Goal: Check status: Check status

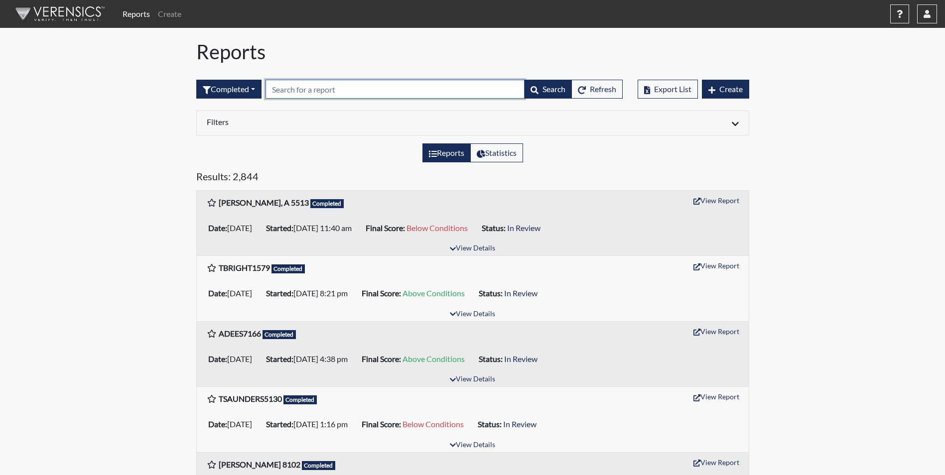
click at [309, 85] on input "text" at bounding box center [395, 89] width 259 height 19
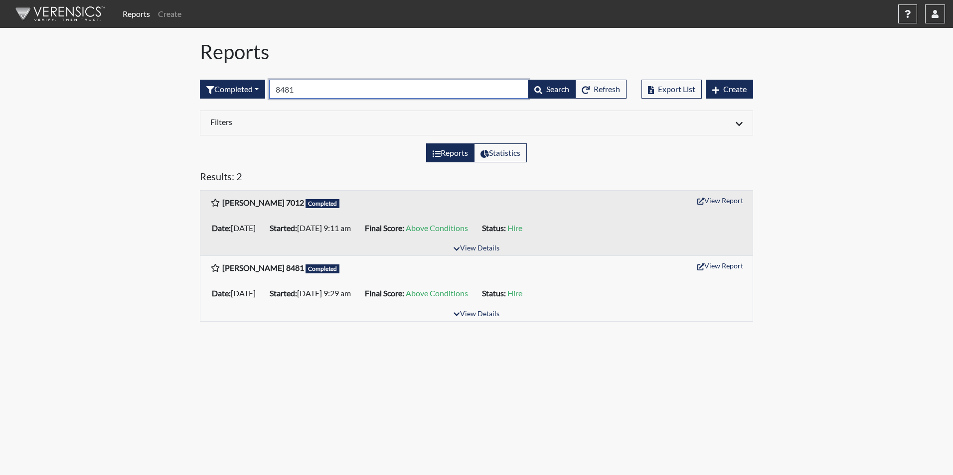
click at [307, 90] on input "8481" at bounding box center [398, 89] width 259 height 19
type input "8"
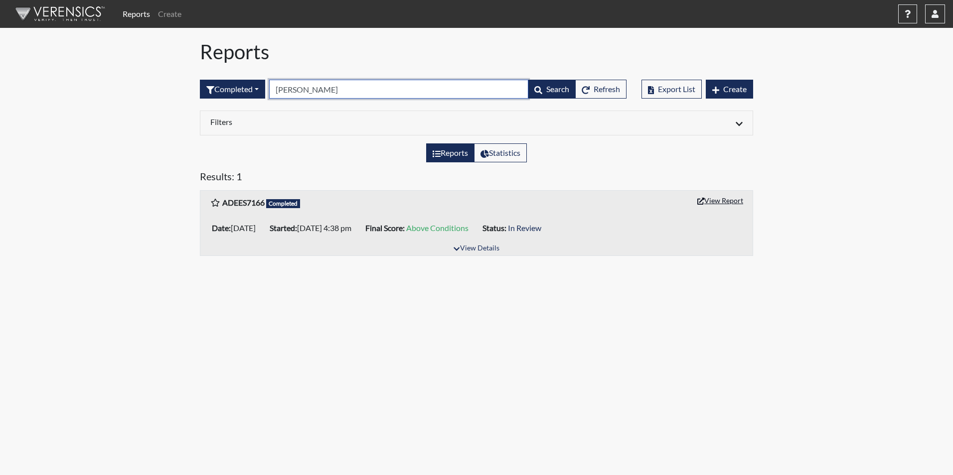
type input "[PERSON_NAME]"
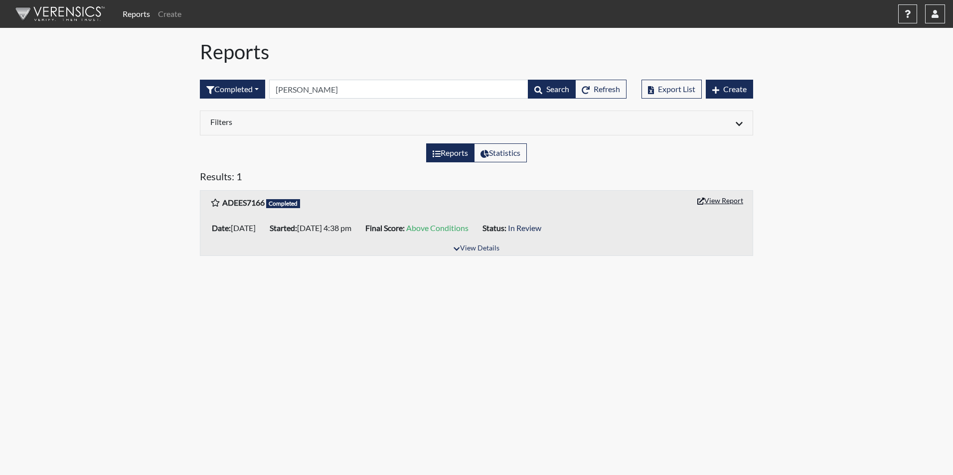
click at [727, 198] on button "View Report" at bounding box center [720, 200] width 55 height 15
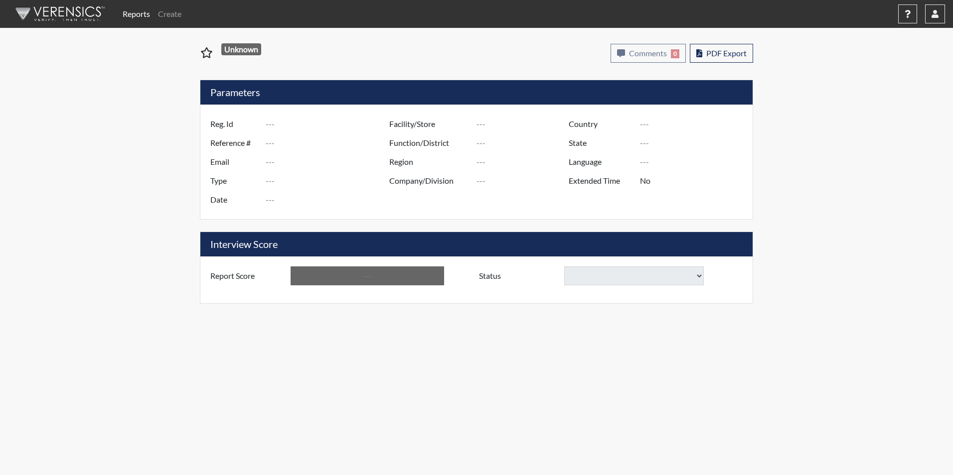
type input "ADEES7166"
type input "51551"
type input "[EMAIL_ADDRESS][DOMAIN_NAME]"
type input "Corrections Pre-Employment"
type input "[DATE]"
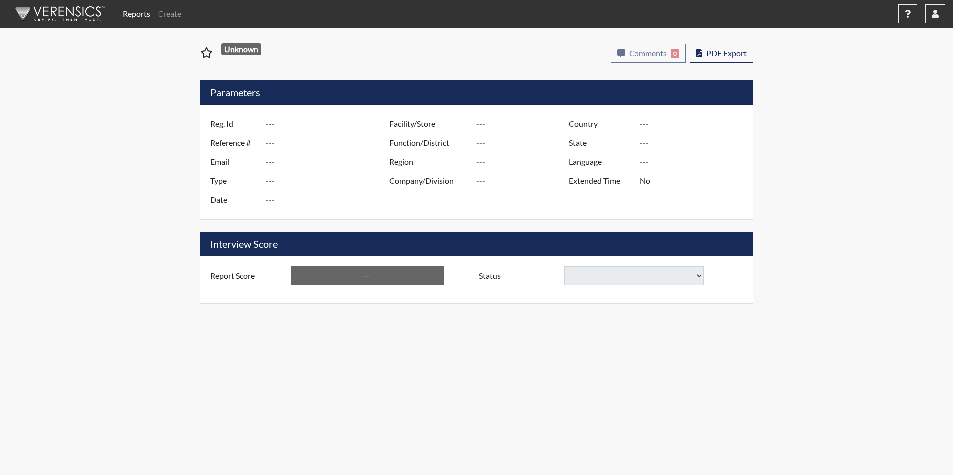
type input "Wateree CI"
type input "[GEOGRAPHIC_DATA]"
type input "[US_STATE]"
type input "English"
type input "Yes"
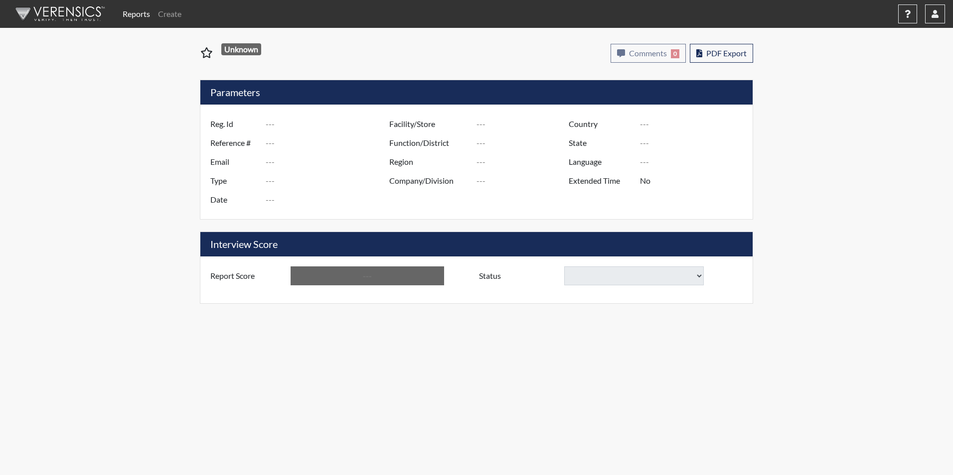
type input "Above Conditions"
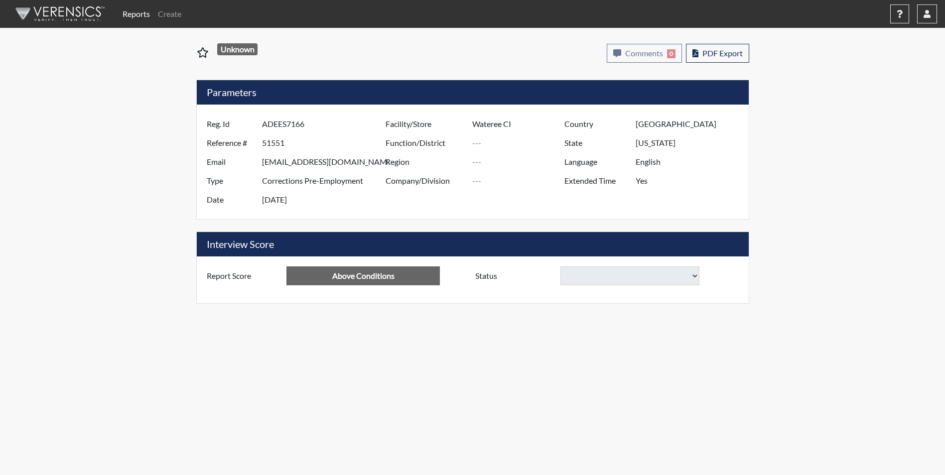
select select
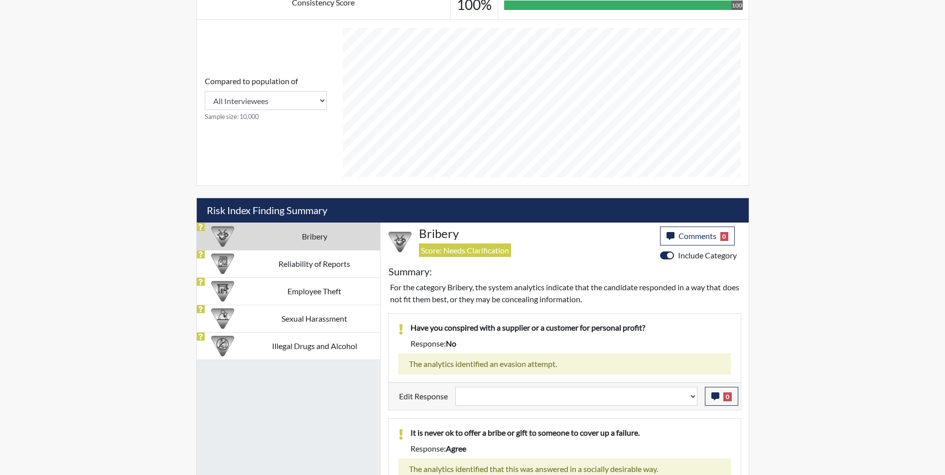
scroll to position [448, 0]
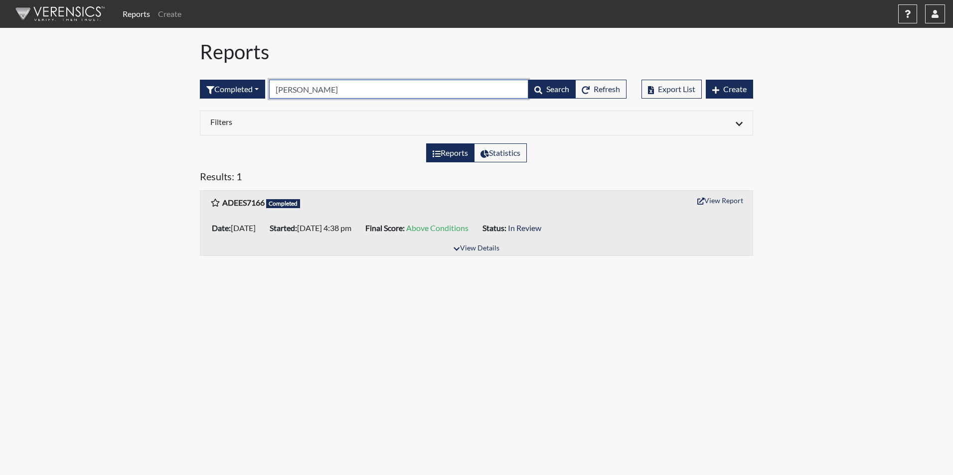
click at [313, 94] on input "[PERSON_NAME]" at bounding box center [398, 89] width 259 height 19
type input "d"
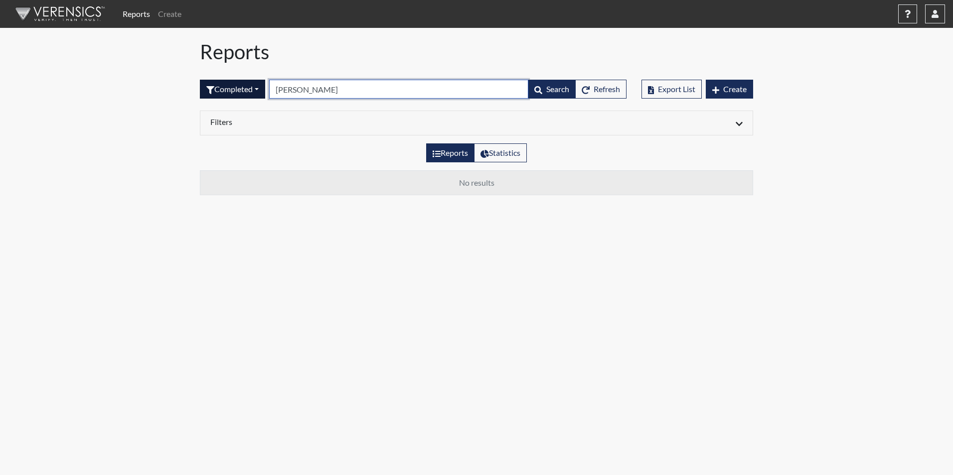
type input "[PERSON_NAME]"
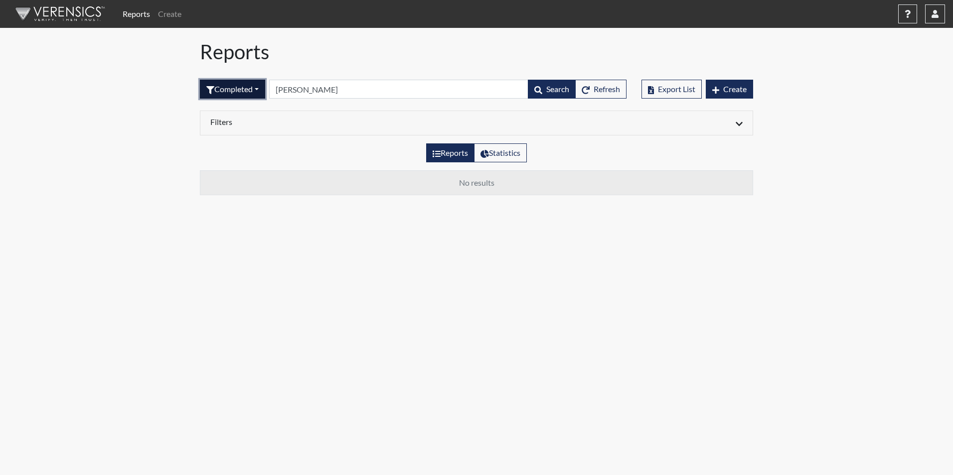
click at [261, 91] on button "Completed" at bounding box center [232, 89] width 65 height 19
click at [247, 145] on button "Sent by email" at bounding box center [239, 144] width 79 height 16
